Goal: Navigation & Orientation: Find specific page/section

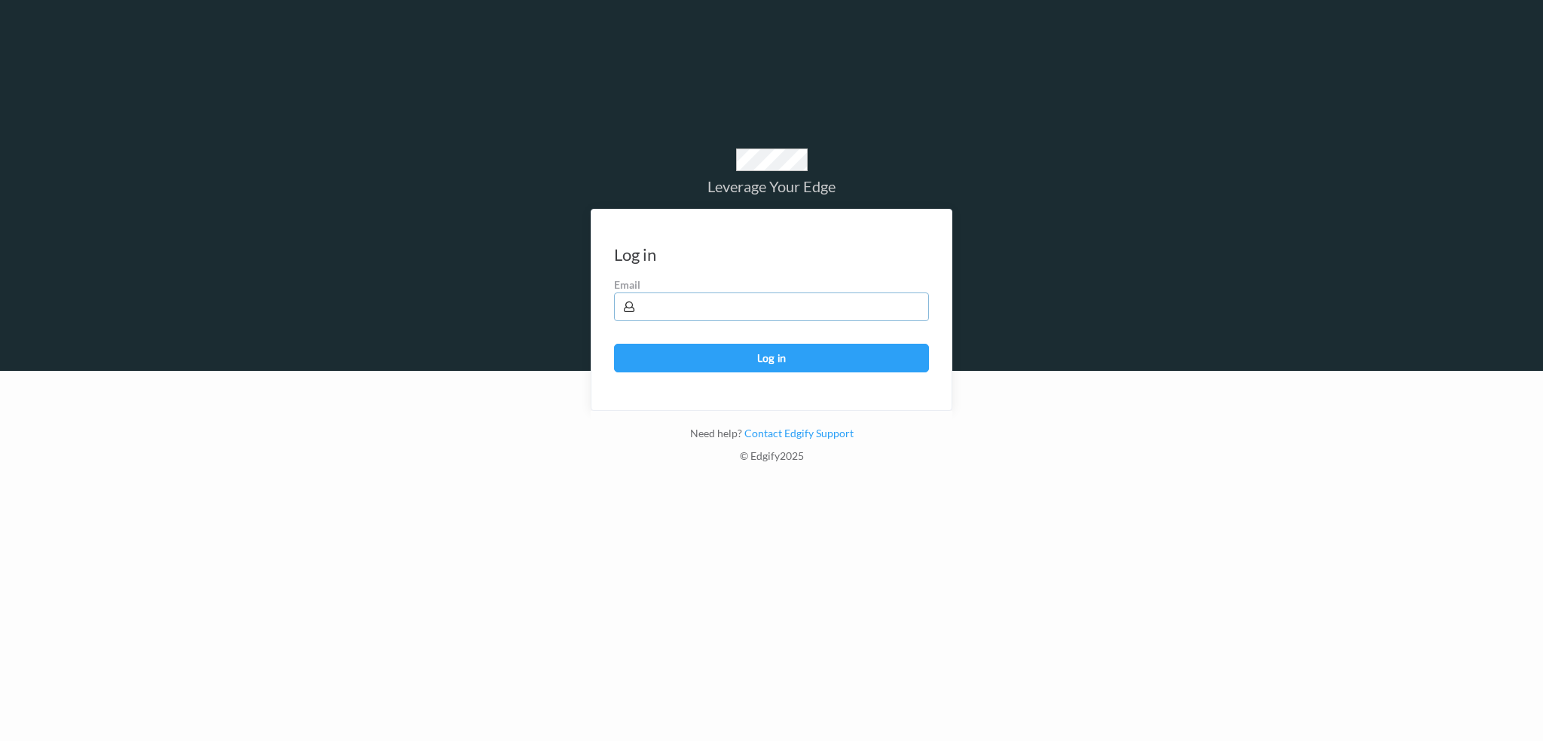
click at [678, 304] on input "text" at bounding box center [771, 306] width 315 height 29
type input "harlan.nelson@heb.com"
click at [614, 344] on button "Log in" at bounding box center [771, 358] width 315 height 29
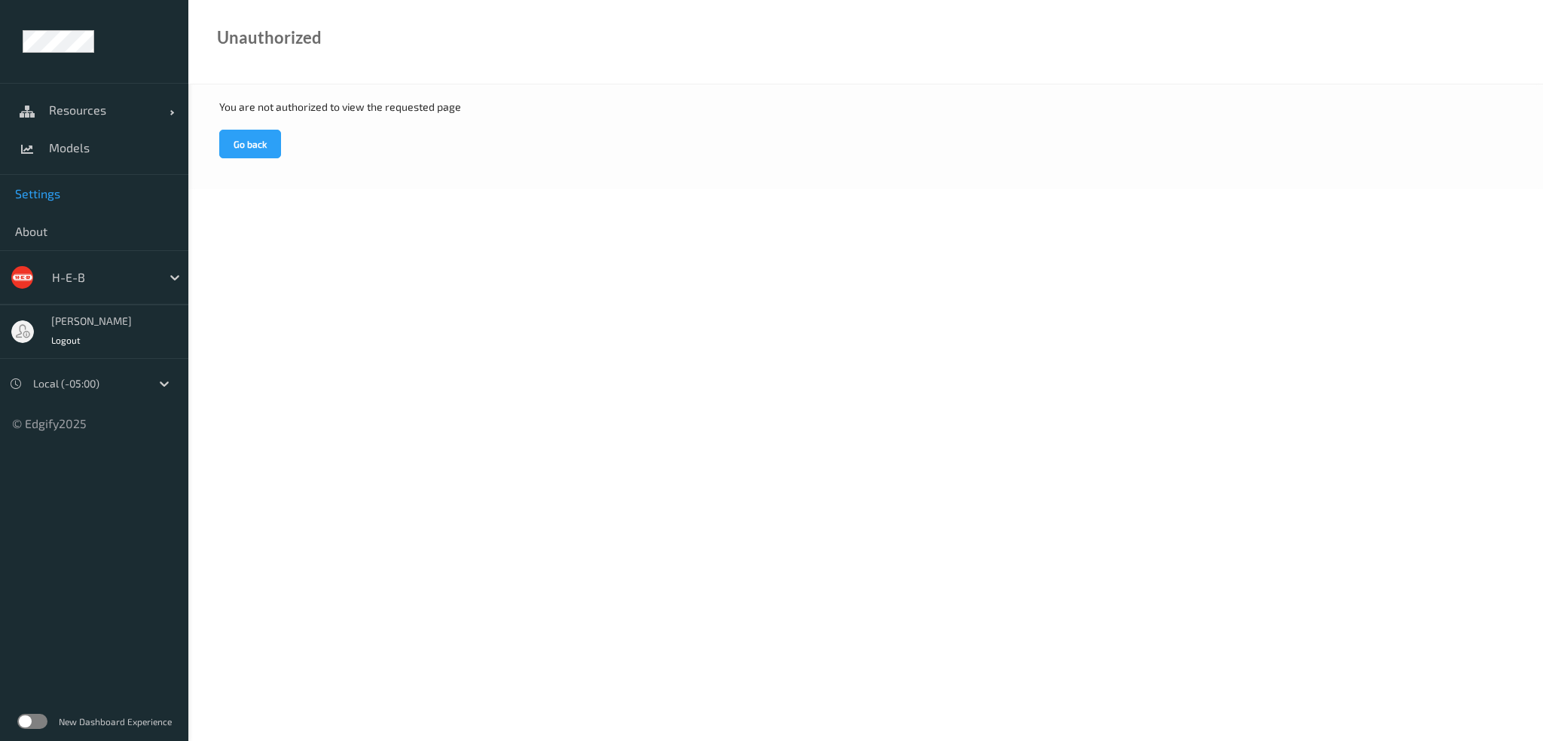
click at [53, 191] on span "Settings" at bounding box center [94, 193] width 158 height 15
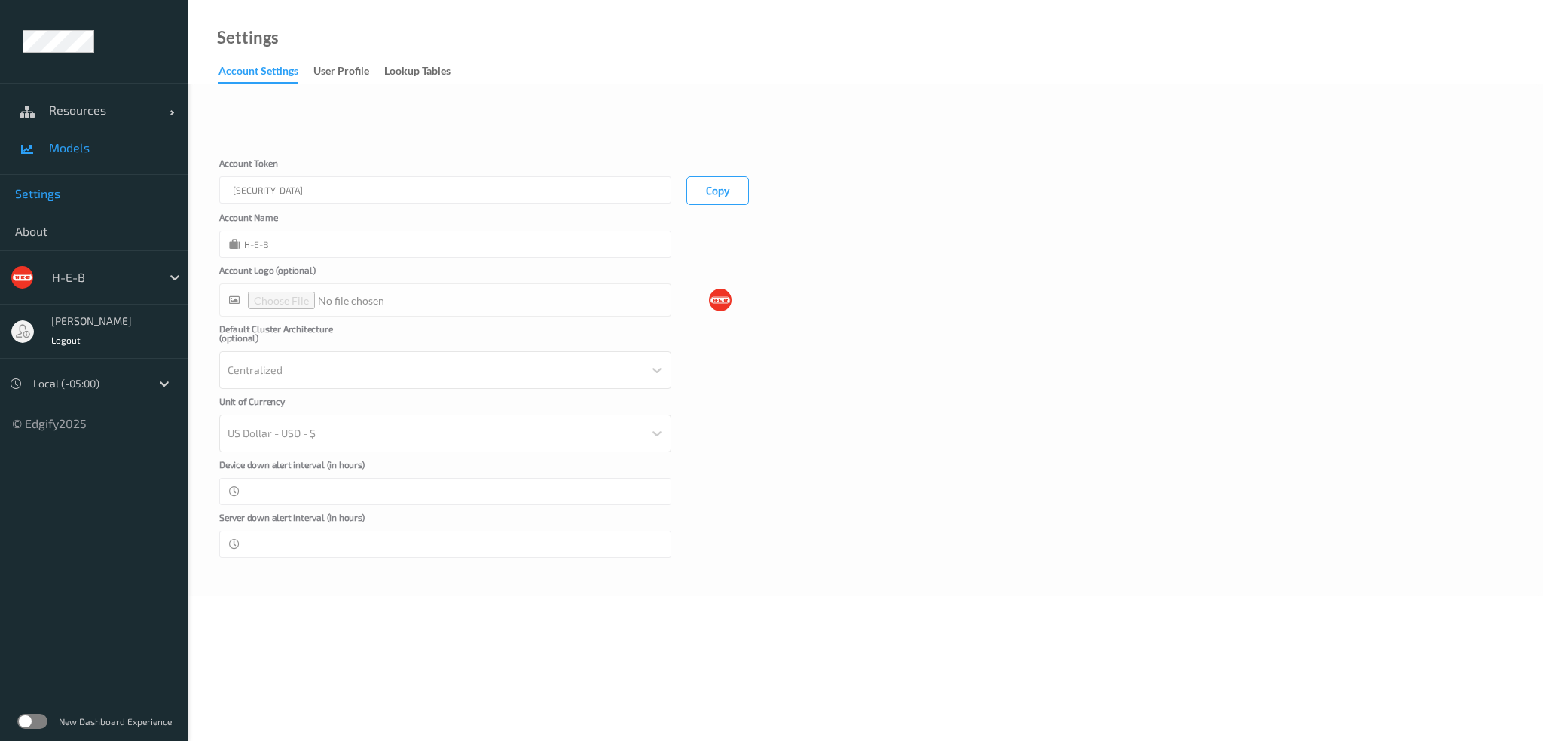
click at [88, 150] on span "Models" at bounding box center [111, 147] width 124 height 15
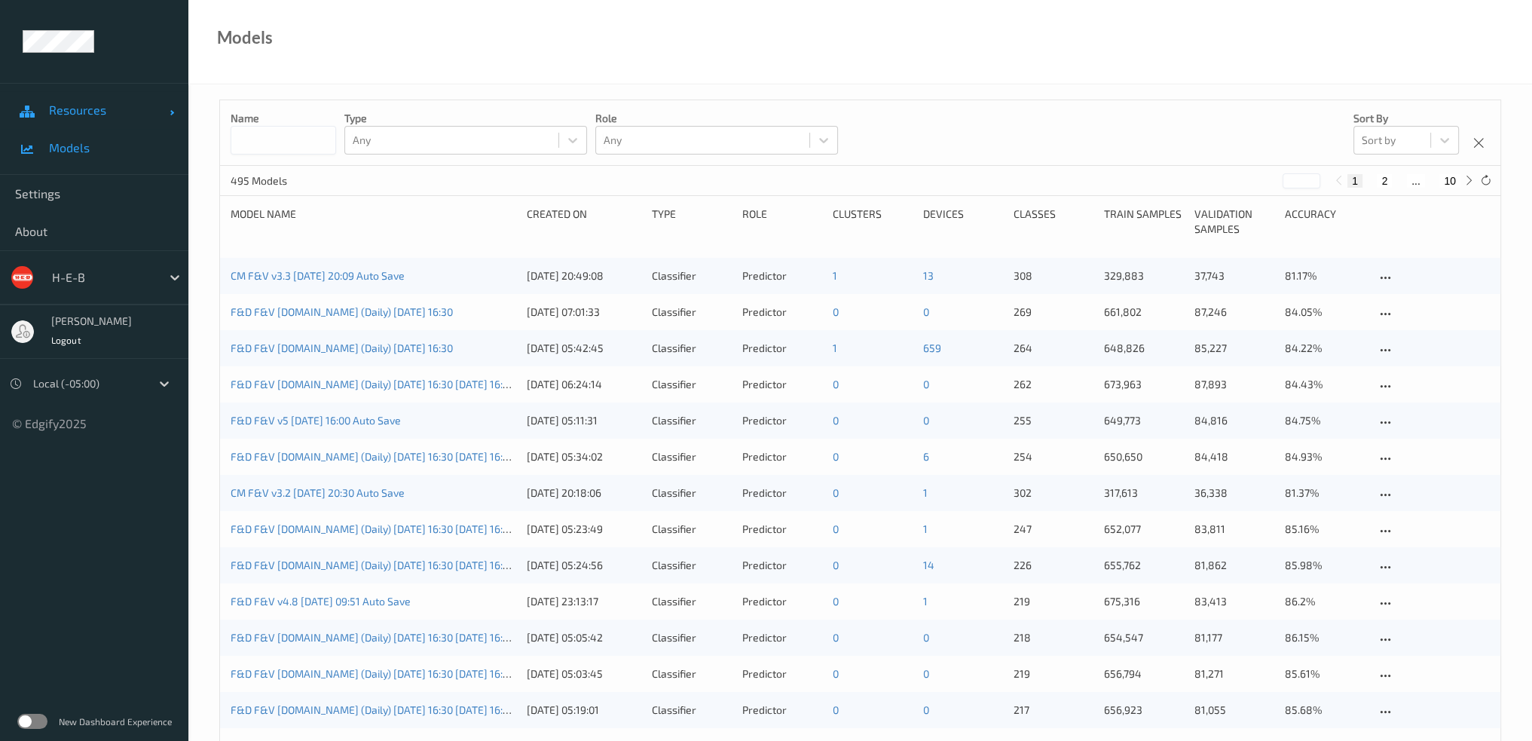
click at [69, 103] on span "Resources" at bounding box center [109, 109] width 121 height 15
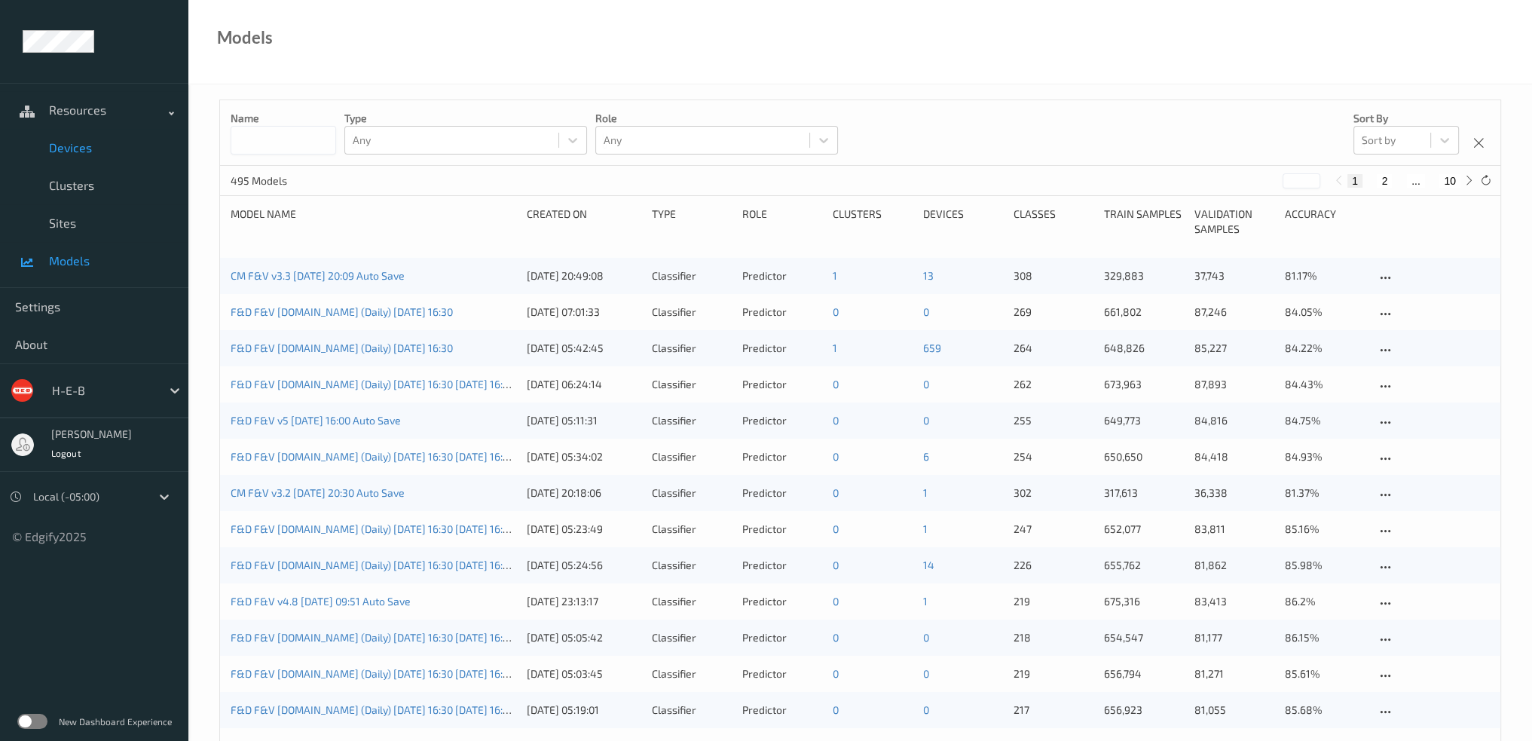
click at [81, 145] on span "Devices" at bounding box center [111, 147] width 124 height 15
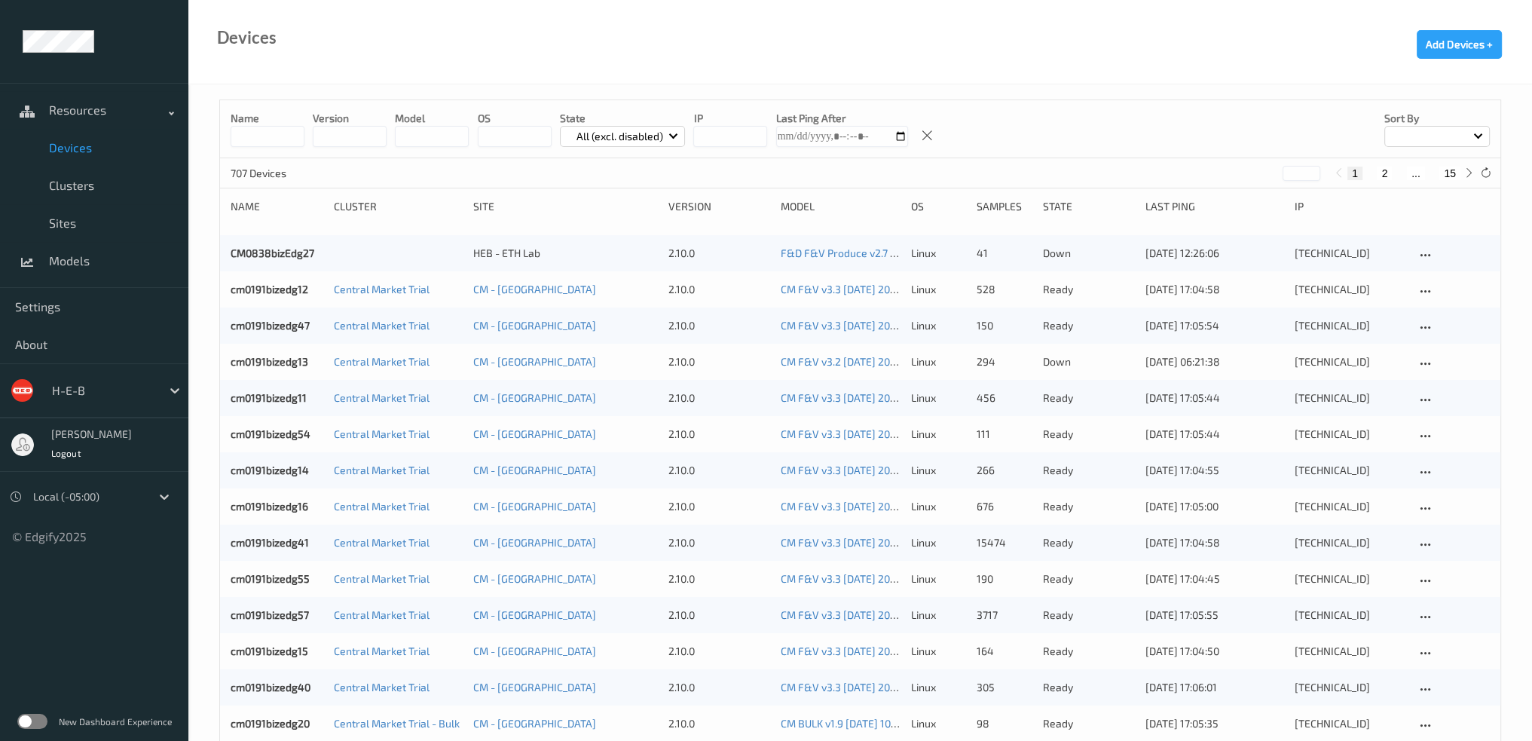
click at [255, 137] on input at bounding box center [268, 136] width 74 height 21
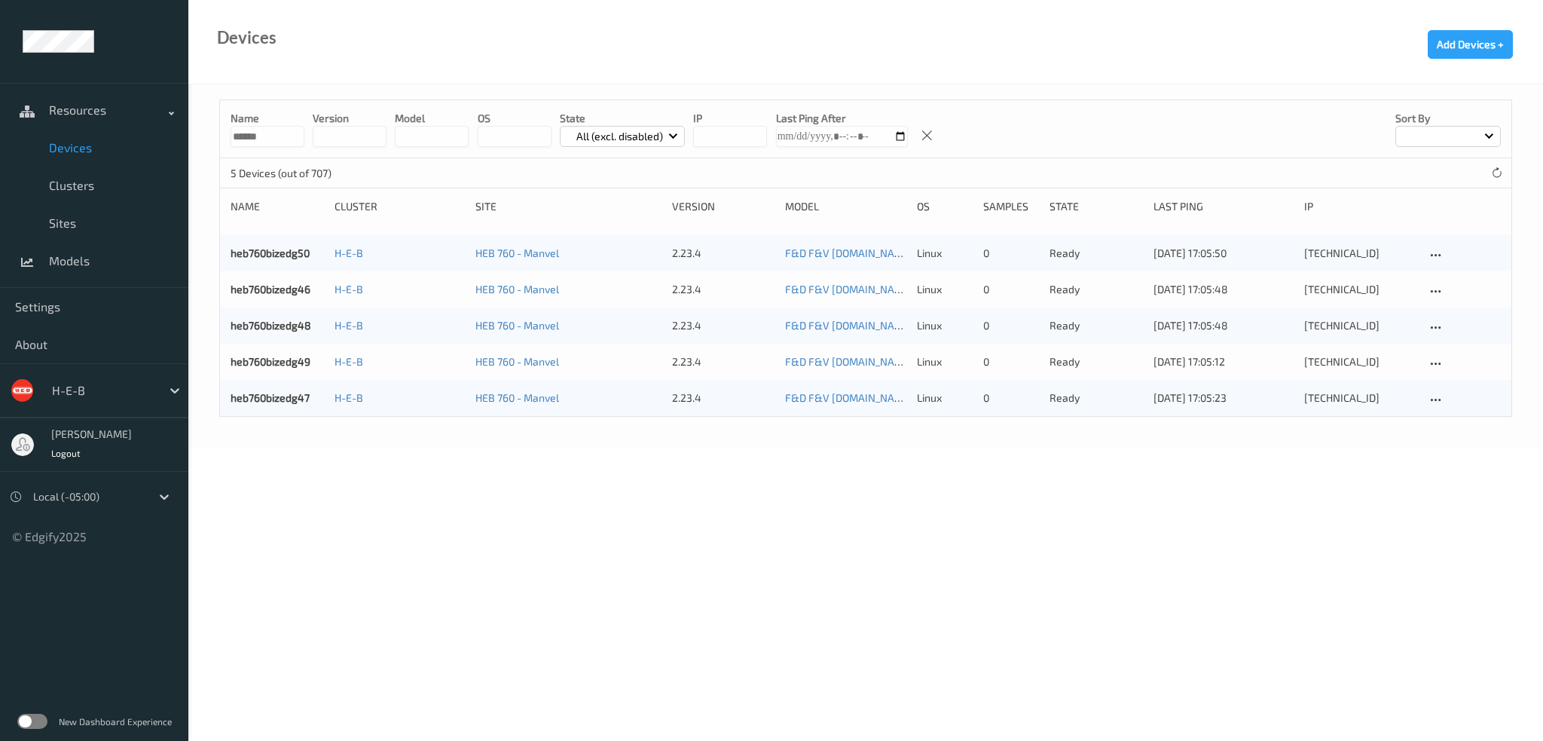
type input "******"
